Goal: Information Seeking & Learning: Learn about a topic

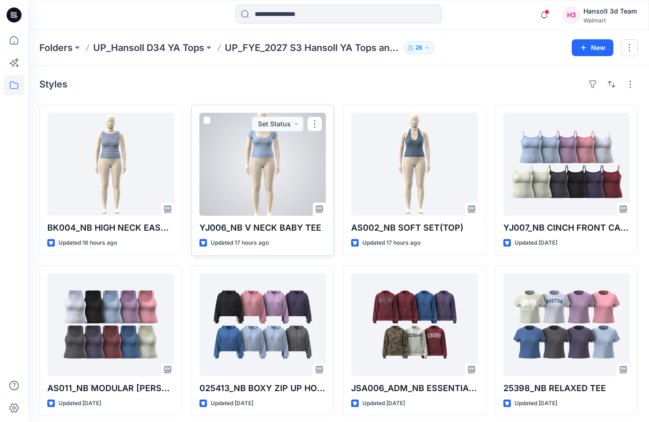
click at [283, 189] on div at bounding box center [262, 164] width 127 height 103
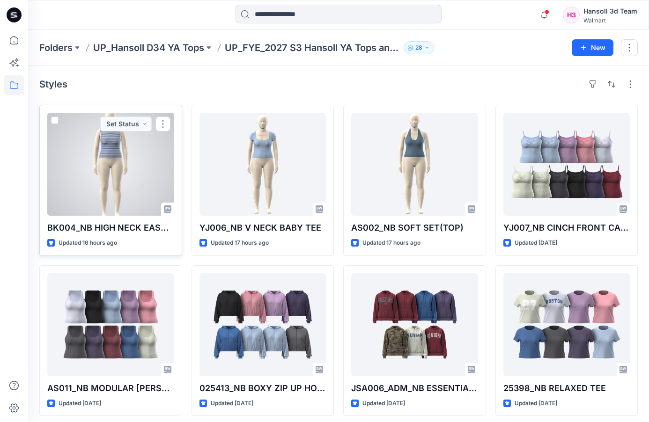
click at [133, 196] on div at bounding box center [110, 164] width 127 height 103
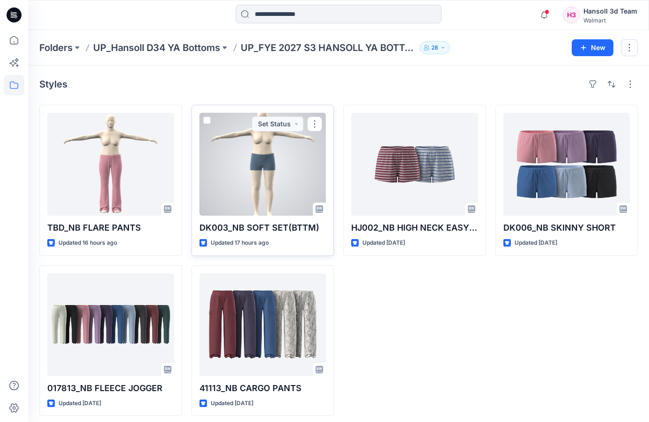
click at [255, 190] on div at bounding box center [262, 164] width 127 height 103
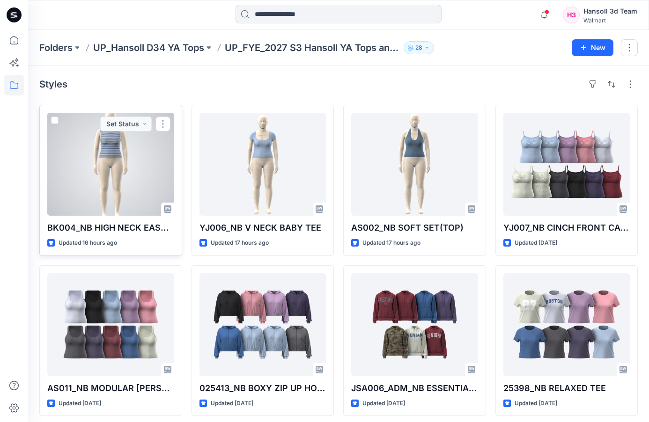
click at [127, 228] on p "BK004_NB HIGH NECK EASY SHORT SET(TOP)" at bounding box center [110, 227] width 127 height 13
click at [111, 188] on div at bounding box center [110, 164] width 127 height 103
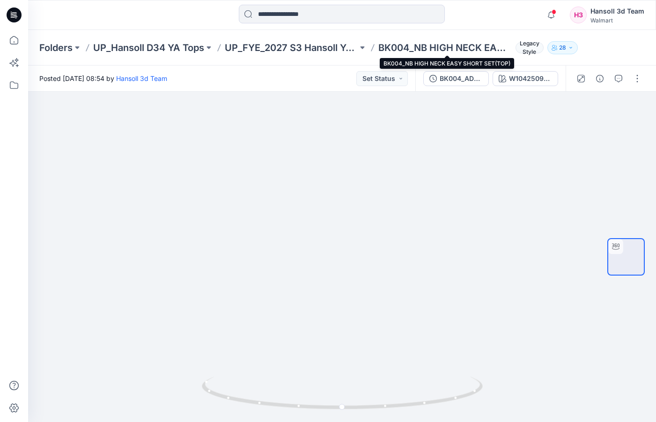
click at [434, 47] on p "BK004_NB HIGH NECK EASY SHORT SET(TOP)" at bounding box center [444, 47] width 133 height 13
